Goal: Check status: Check status

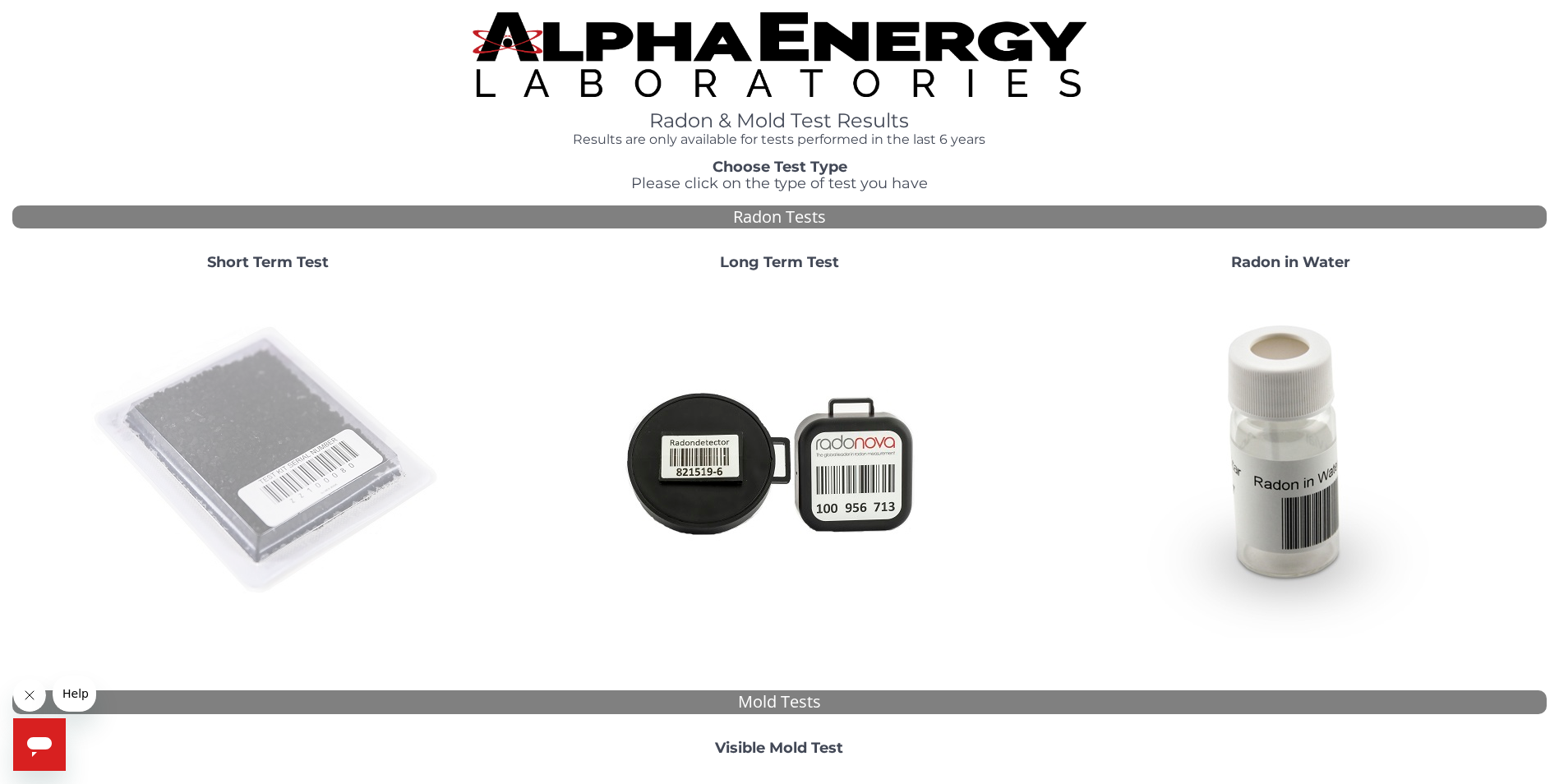
click at [214, 418] on img at bounding box center [268, 460] width 354 height 353
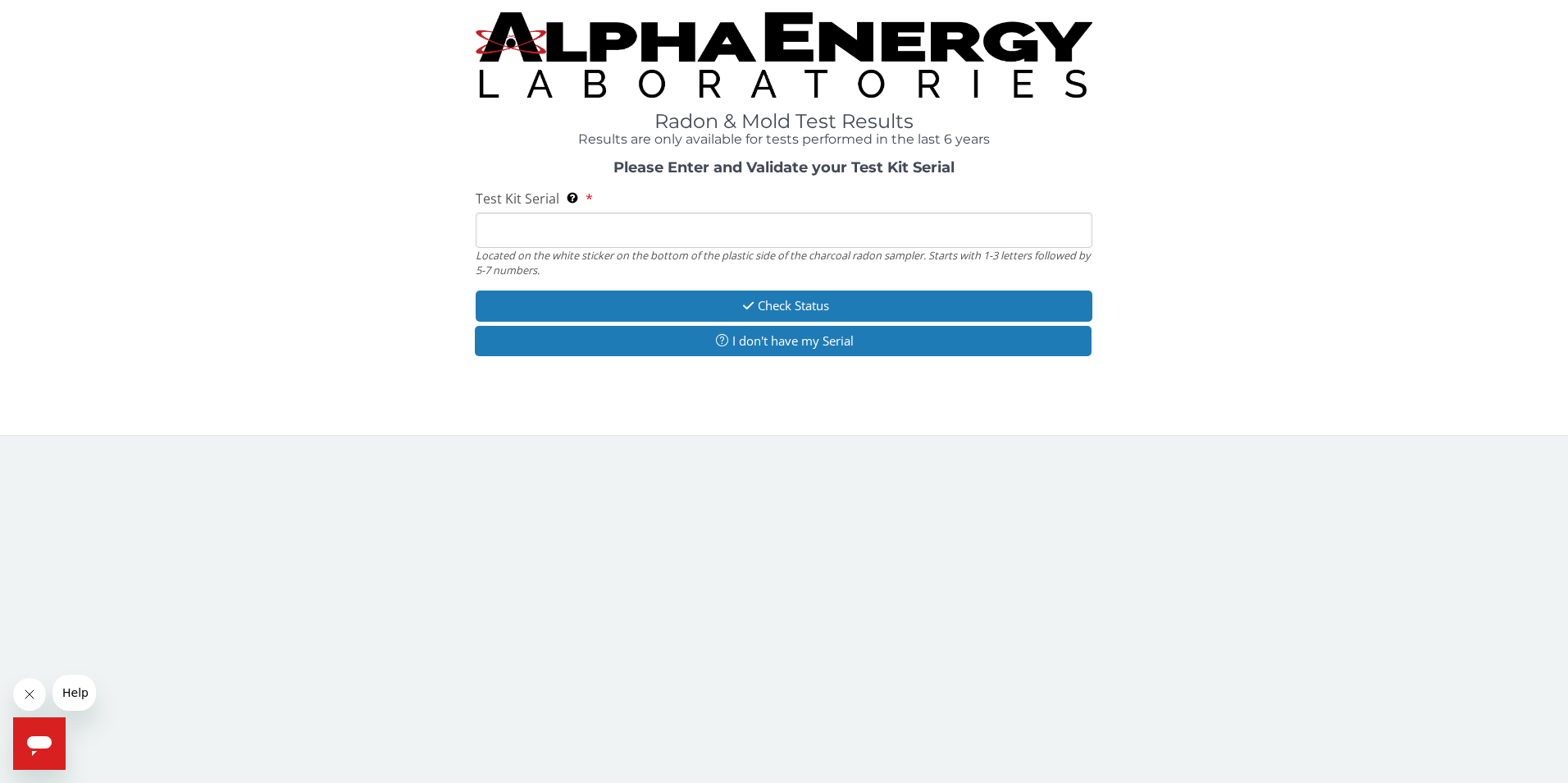
click at [524, 238] on input "Test Kit Serial Located on the white sticker on the bottom of the plastic side …" at bounding box center [784, 230] width 618 height 35
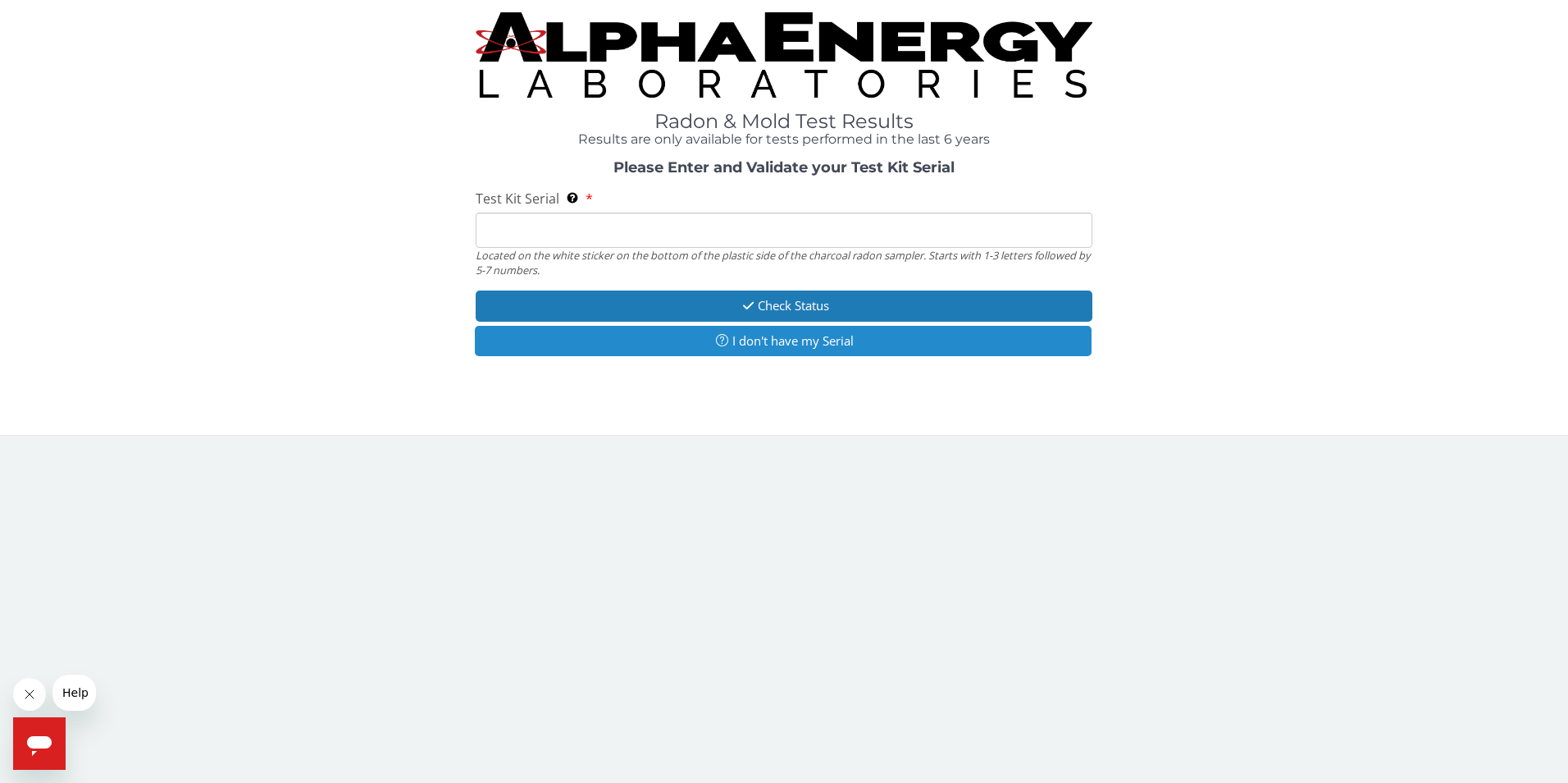
click at [764, 340] on button "I don't have my Serial" at bounding box center [784, 341] width 618 height 31
